Goal: Task Accomplishment & Management: Manage account settings

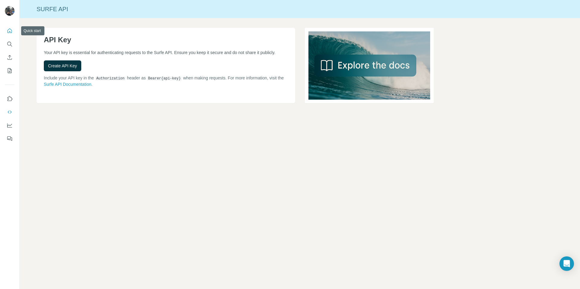
click at [9, 31] on icon "Quick start" at bounding box center [10, 31] width 6 height 6
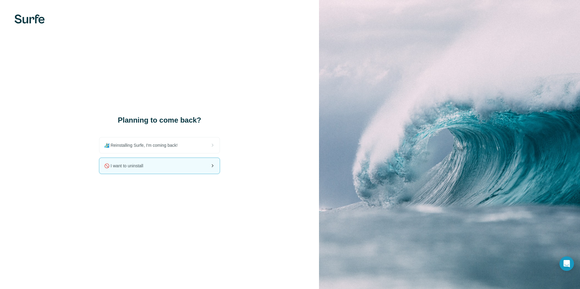
click at [121, 164] on span "🚫 I want to uninstall" at bounding box center [126, 166] width 44 height 6
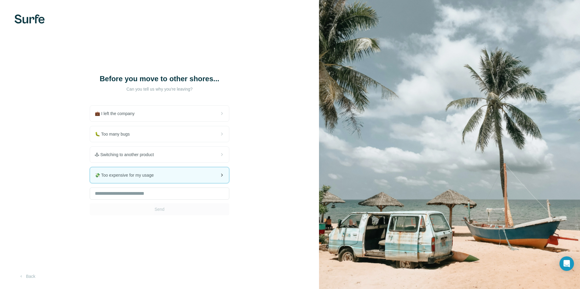
click at [193, 182] on div "💸 Too expensive for my usage" at bounding box center [159, 175] width 139 height 16
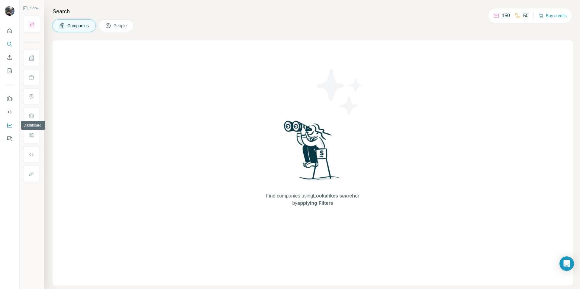
click at [9, 127] on icon "Dashboard" at bounding box center [10, 125] width 6 height 6
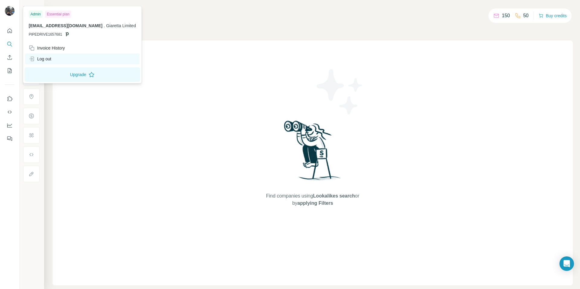
click at [44, 59] on div "Log out" at bounding box center [40, 59] width 23 height 6
